Goal: Find specific page/section: Find specific page/section

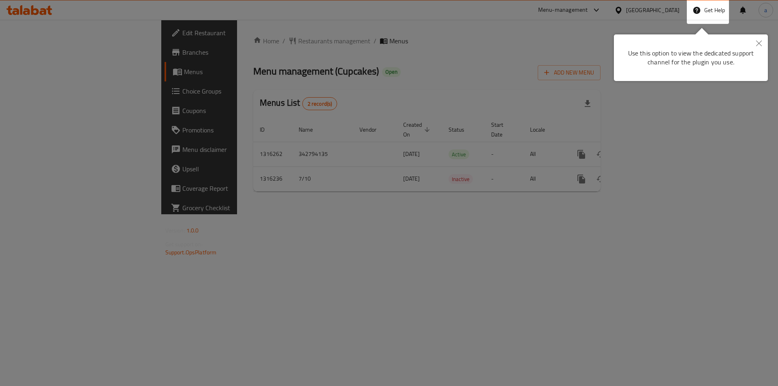
click at [758, 42] on icon "Close" at bounding box center [759, 44] width 6 height 6
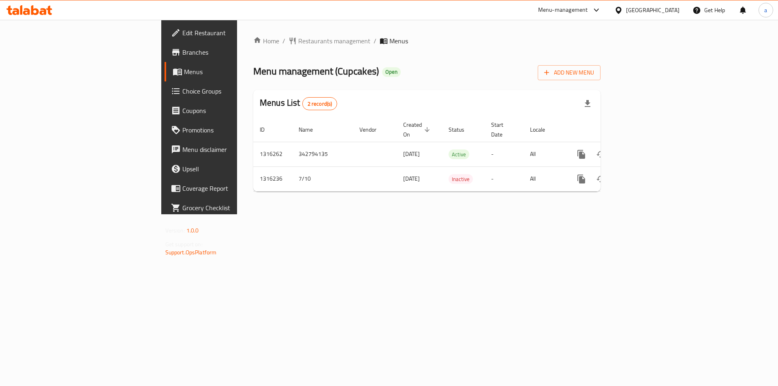
click at [182, 49] on span "Branches" at bounding box center [233, 52] width 103 height 10
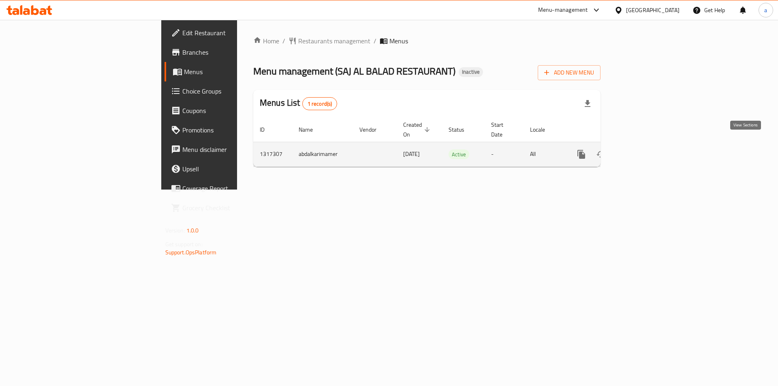
click at [645, 150] on icon "enhanced table" at bounding box center [640, 155] width 10 height 10
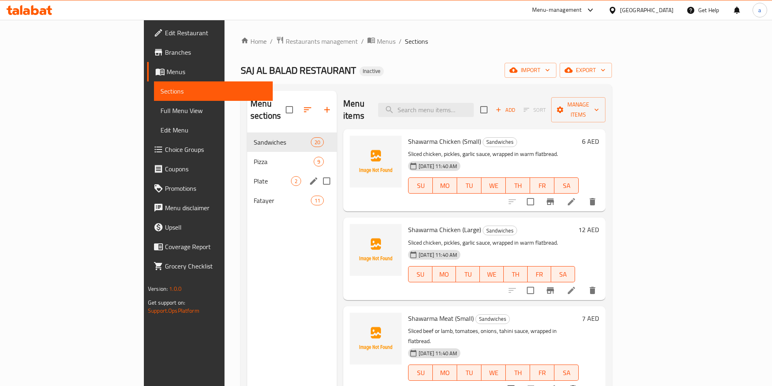
click at [247, 177] on div "Plate 2" at bounding box center [292, 180] width 90 height 19
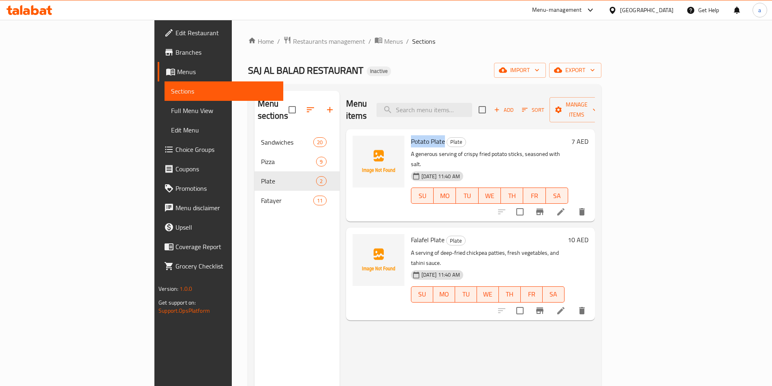
drag, startPoint x: 373, startPoint y: 130, endPoint x: 407, endPoint y: 133, distance: 34.1
click at [411, 136] on h6 "Potato Plate Plate" at bounding box center [489, 141] width 157 height 11
copy span "Potato Plate"
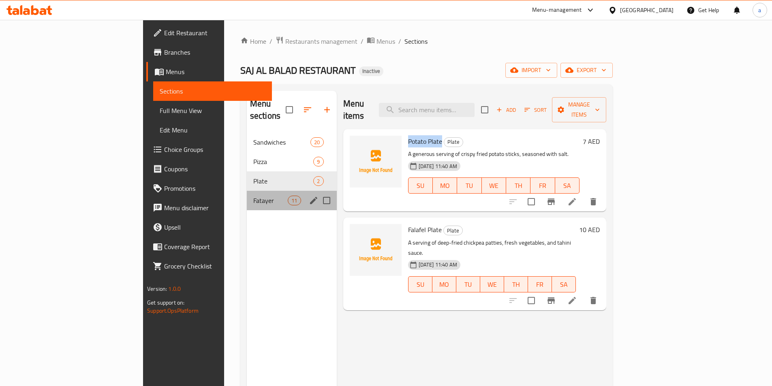
click at [247, 197] on div "Fatayer 11" at bounding box center [292, 200] width 90 height 19
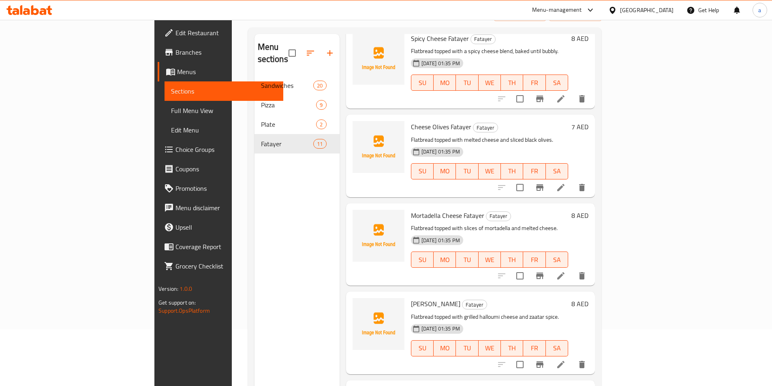
scroll to position [113, 0]
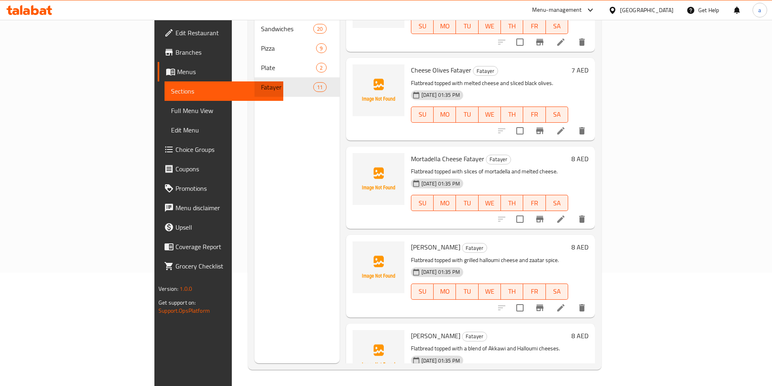
drag, startPoint x: 438, startPoint y: 294, endPoint x: 369, endPoint y: 296, distance: 69.7
click at [408, 327] on div "Akkawi Halloumi Fatayer Fatayer Flatbread topped with a blend of Akkawi and Hal…" at bounding box center [490, 365] width 164 height 76
copy span "Akkawi Halloumi Fatayer"
click at [254, 309] on div "Menu sections Sandwiches 20 Pizza 9 Plate 2 Fatayer 11" at bounding box center [296, 170] width 85 height 386
